Goal: Feedback & Contribution: Submit feedback/report problem

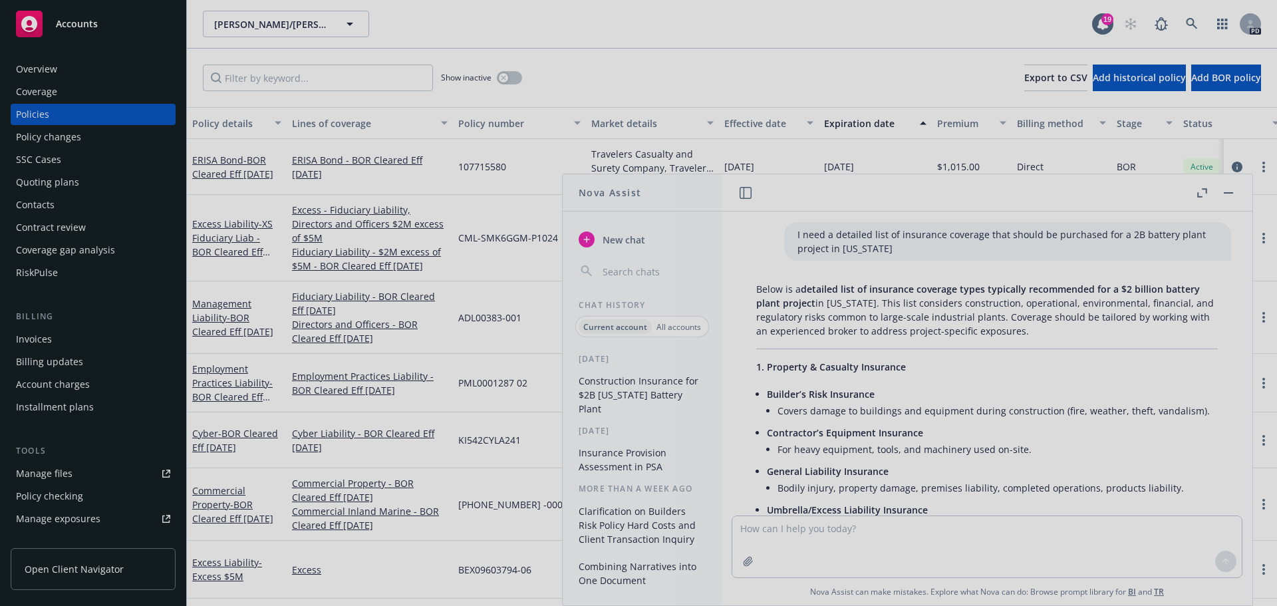
scroll to position [2920, 0]
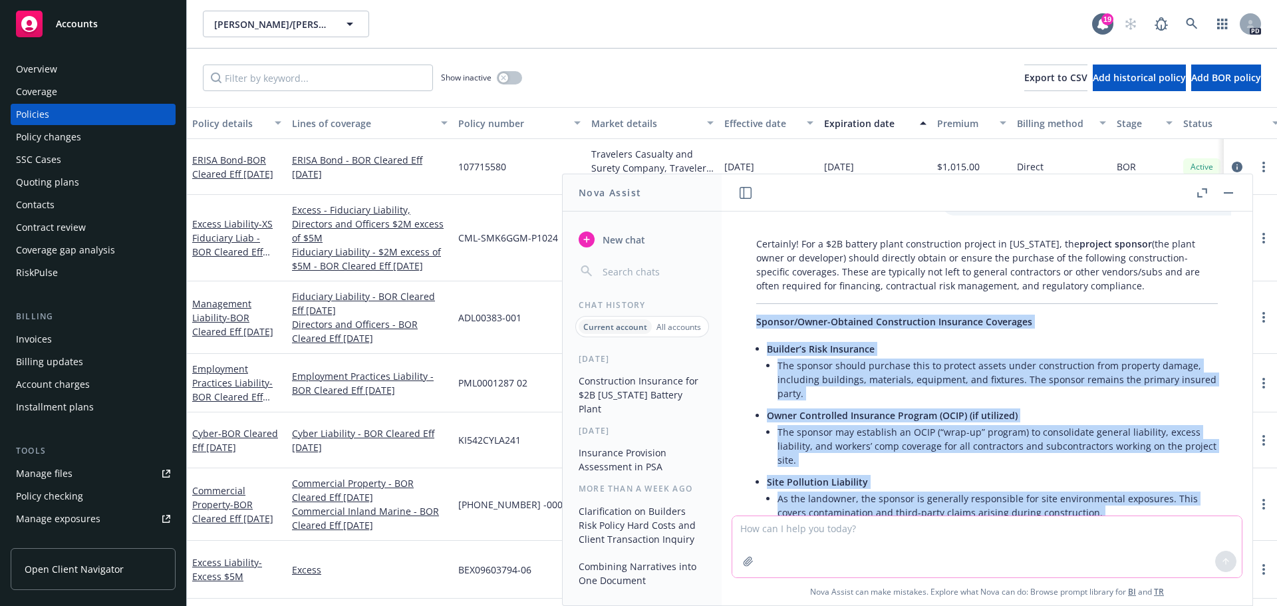
click at [766, 529] on textarea at bounding box center [986, 546] width 509 height 61
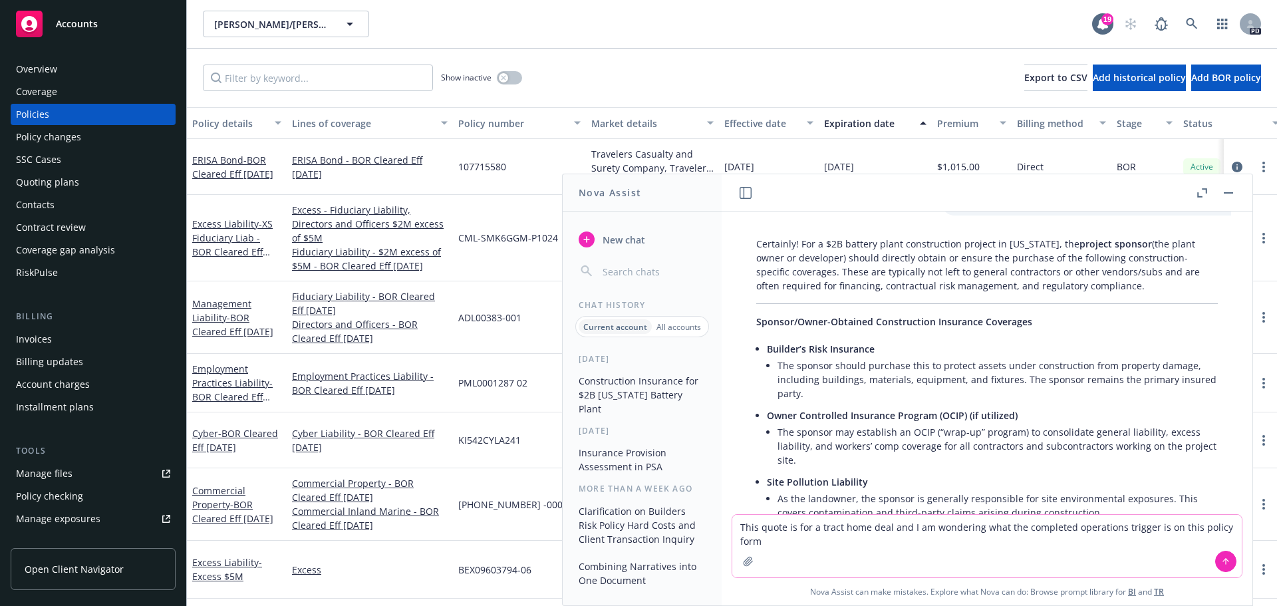
click at [744, 563] on icon "button" at bounding box center [748, 561] width 9 height 9
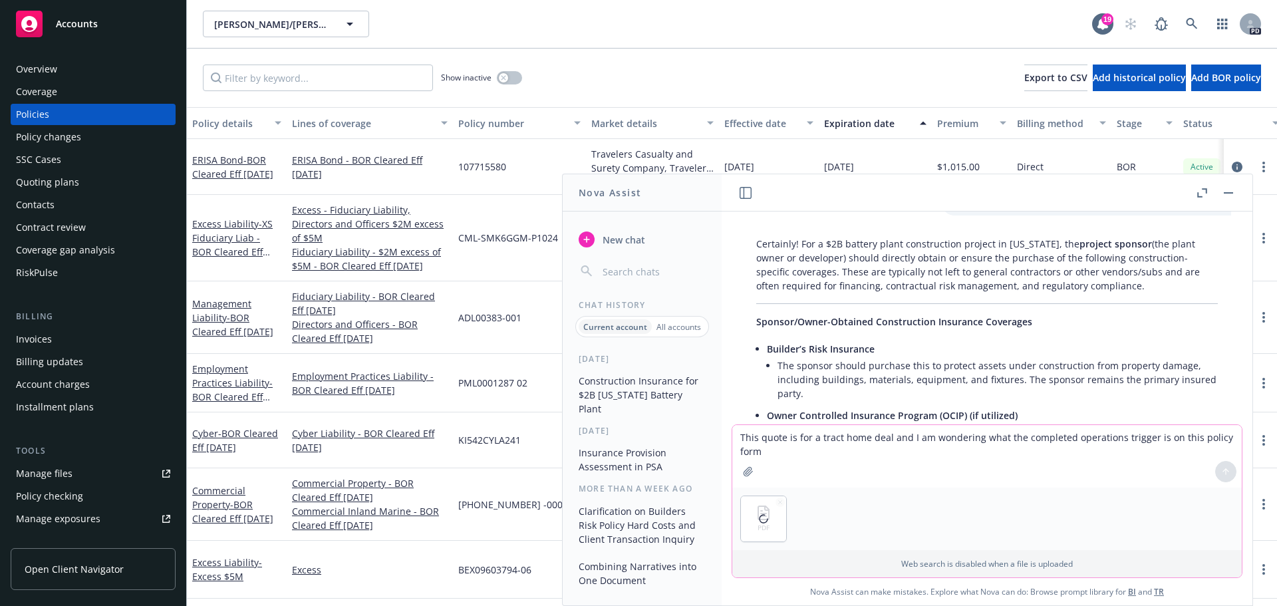
click at [776, 454] on textarea "This quote is for a tract home deal and I am wondering what the completed opera…" at bounding box center [986, 456] width 509 height 63
type textarea "This quote is for a tract home deal and I am wondering what the completed opera…"
click at [1226, 472] on button at bounding box center [1225, 471] width 21 height 21
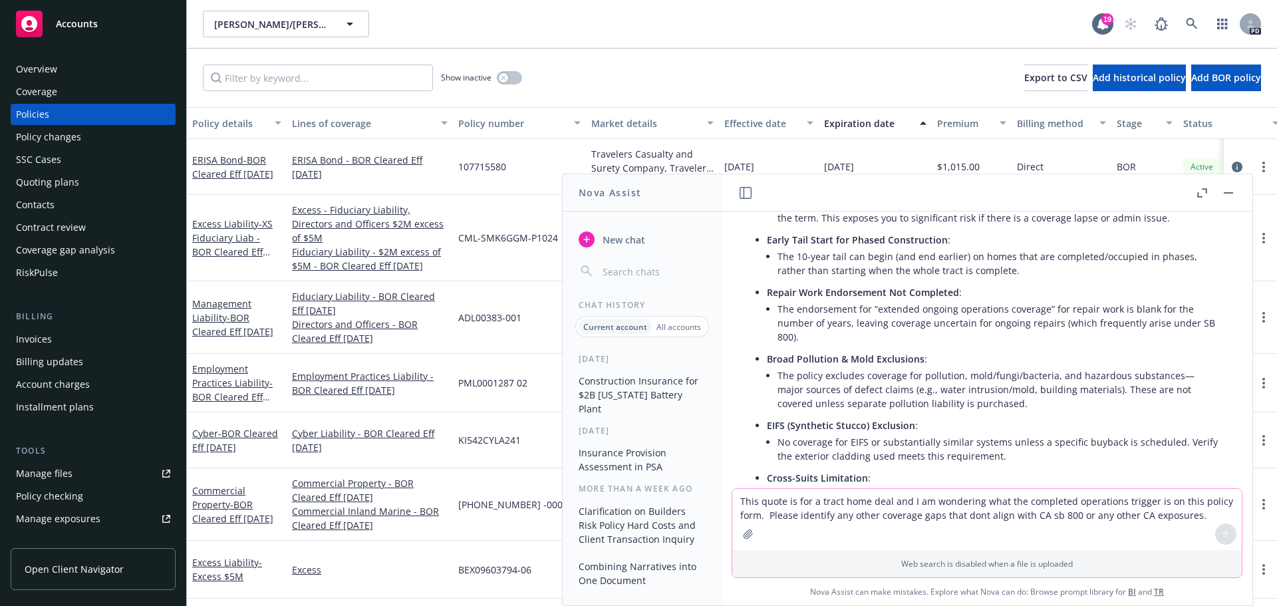
scroll to position [4295, 0]
